Goal: Use online tool/utility: Use online tool/utility

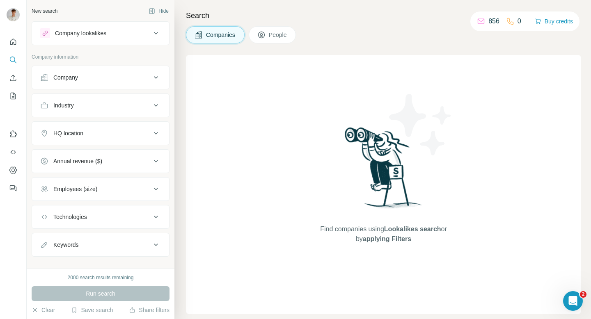
click at [125, 140] on button "HQ location" at bounding box center [100, 133] width 137 height 20
click at [118, 151] on input "text" at bounding box center [100, 153] width 121 height 15
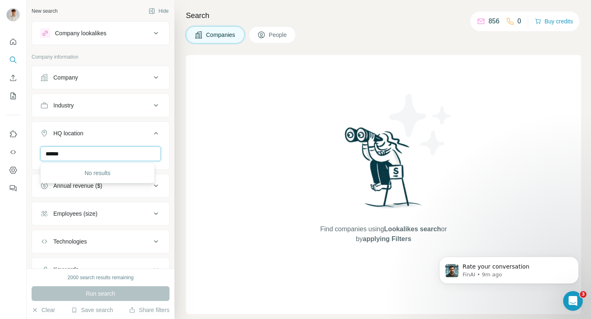
type input "******"
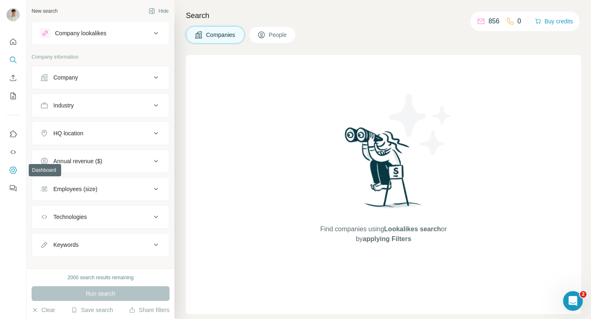
click at [11, 167] on icon "Dashboard" at bounding box center [12, 170] width 7 height 7
